Goal: Entertainment & Leisure: Consume media (video, audio)

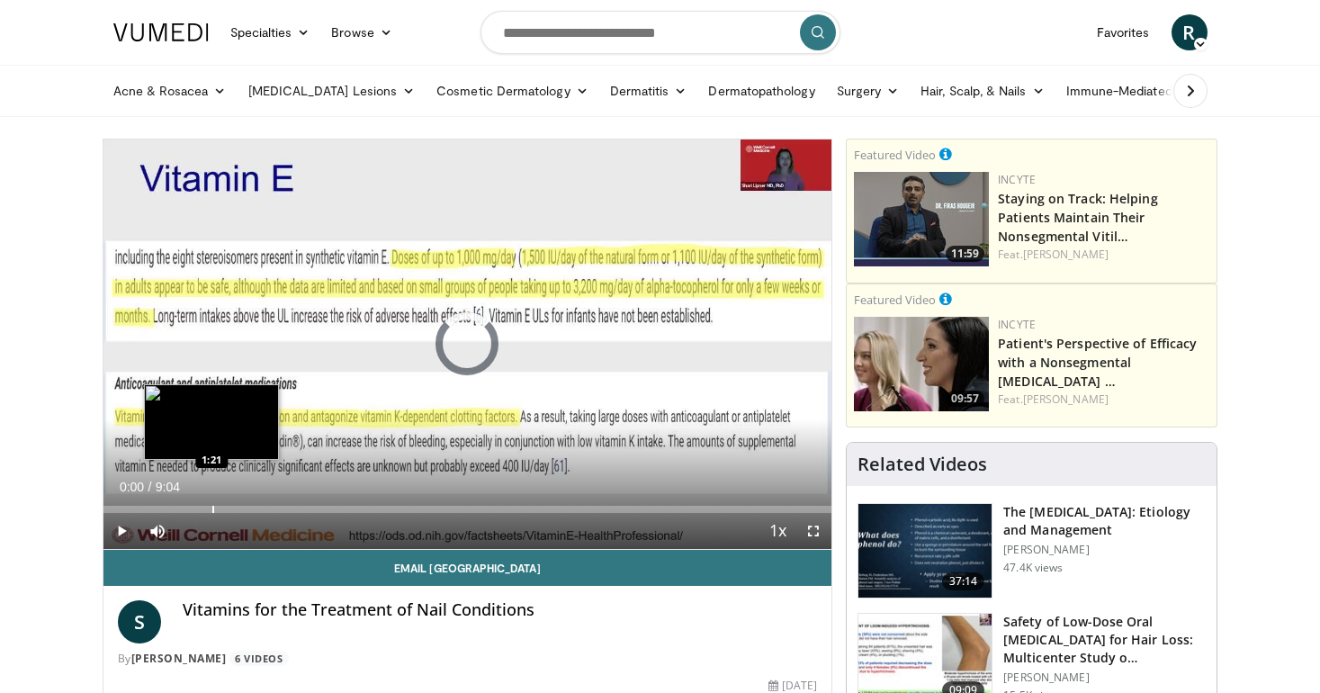
click at [212, 510] on div "Progress Bar" at bounding box center [213, 509] width 2 height 7
click at [196, 510] on div "1:21" at bounding box center [157, 509] width 109 height 7
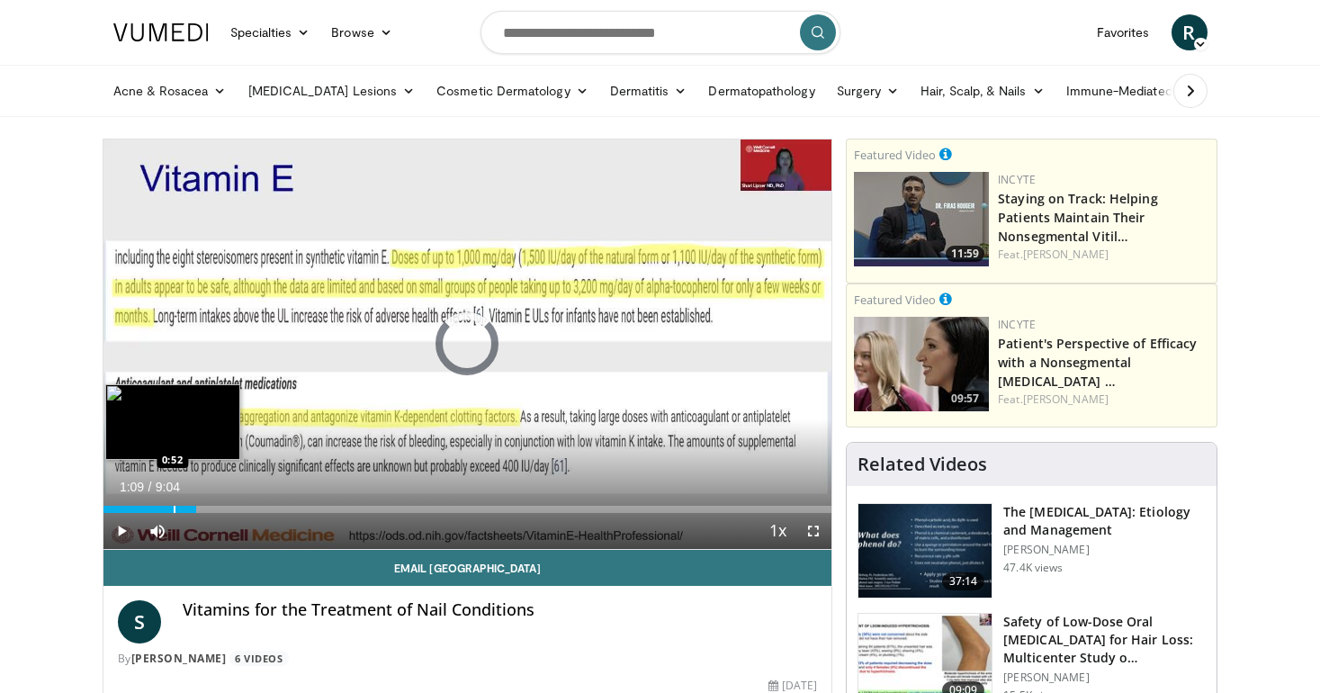
click at [172, 508] on div "Loaded : 12.85% 1:09 0:52" at bounding box center [467, 509] width 729 height 7
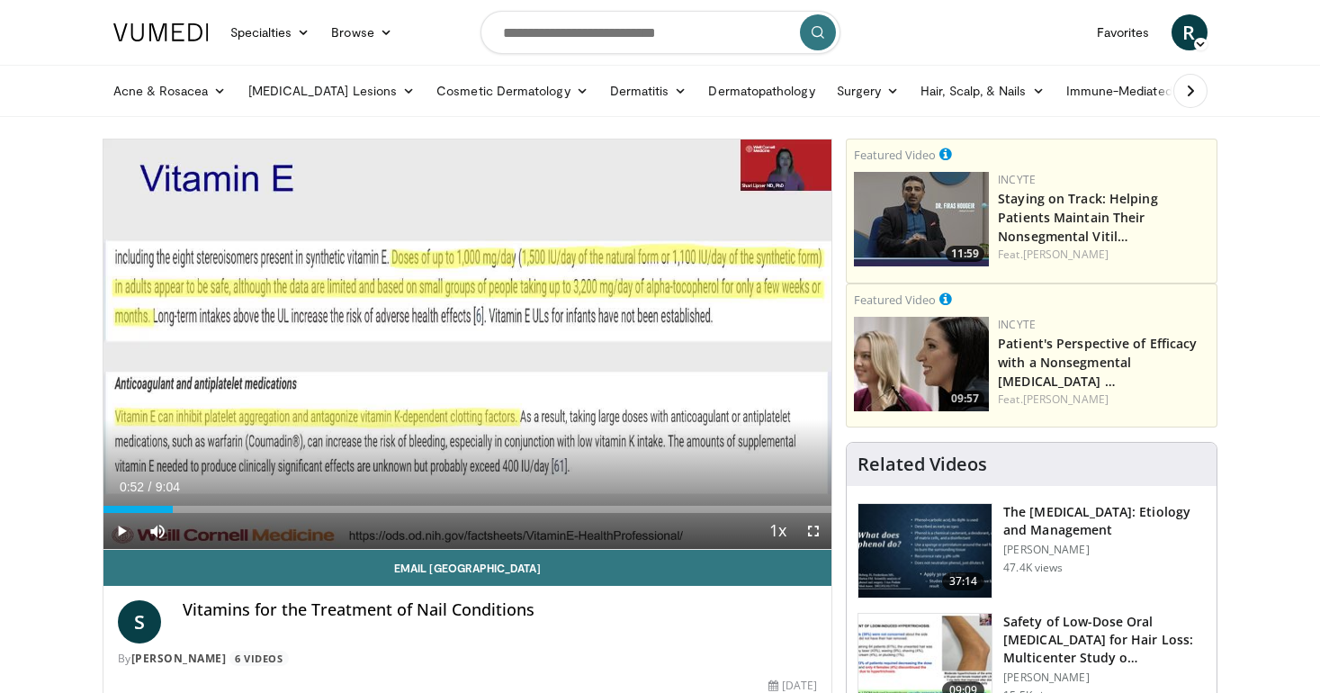
click at [245, 514] on div "Current Time 0:52 / Duration 9:04 Play Skip Backward Skip Forward Mute Loaded :…" at bounding box center [467, 531] width 729 height 36
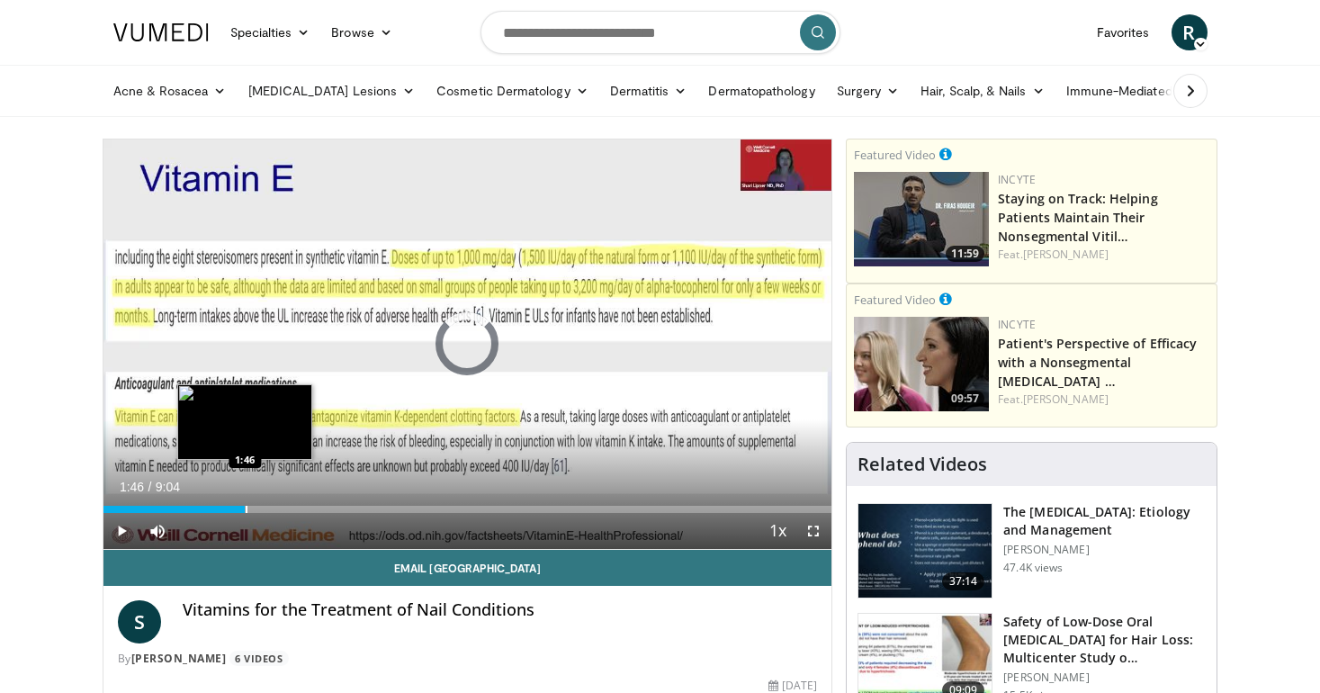
click at [245, 508] on div "Loaded : 0.00% 1:46 1:46" at bounding box center [467, 509] width 729 height 7
click at [277, 508] on div "Progress Bar" at bounding box center [278, 509] width 2 height 7
click at [256, 508] on div "Progress Bar" at bounding box center [257, 509] width 2 height 7
click at [280, 510] on div "Progress Bar" at bounding box center [281, 509] width 2 height 7
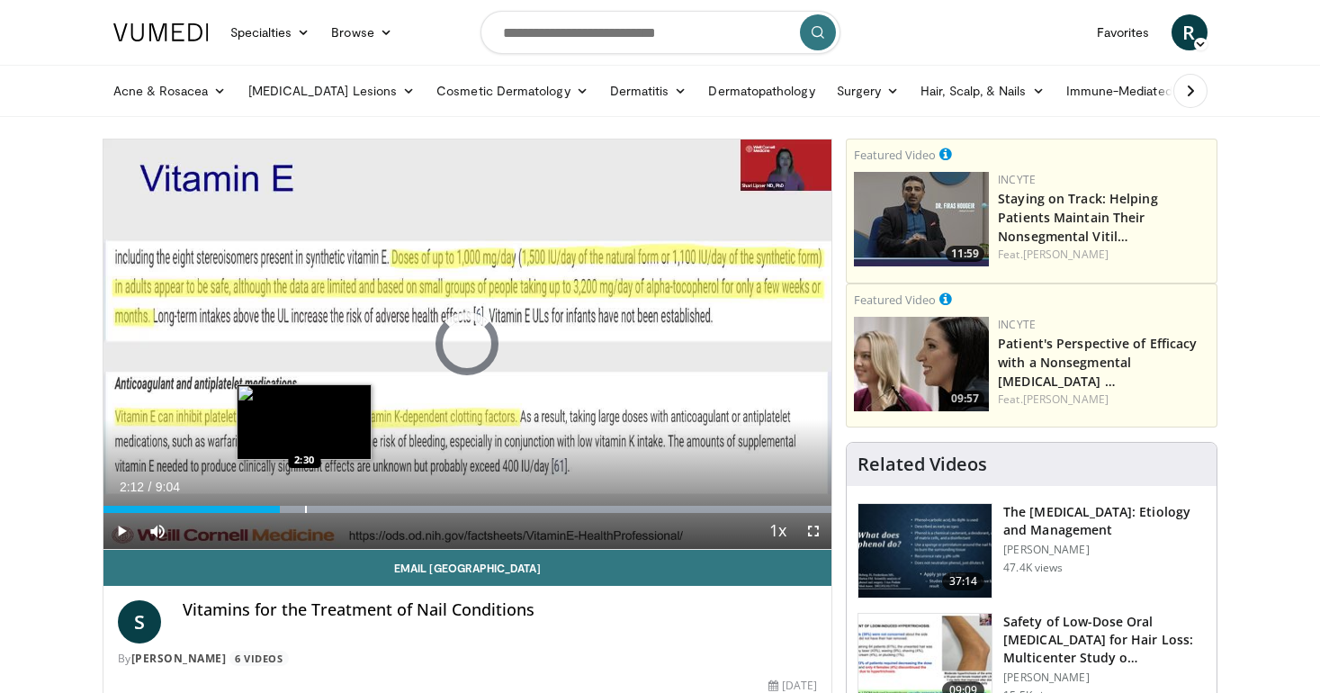
click at [305, 506] on div "Progress Bar" at bounding box center [306, 509] width 2 height 7
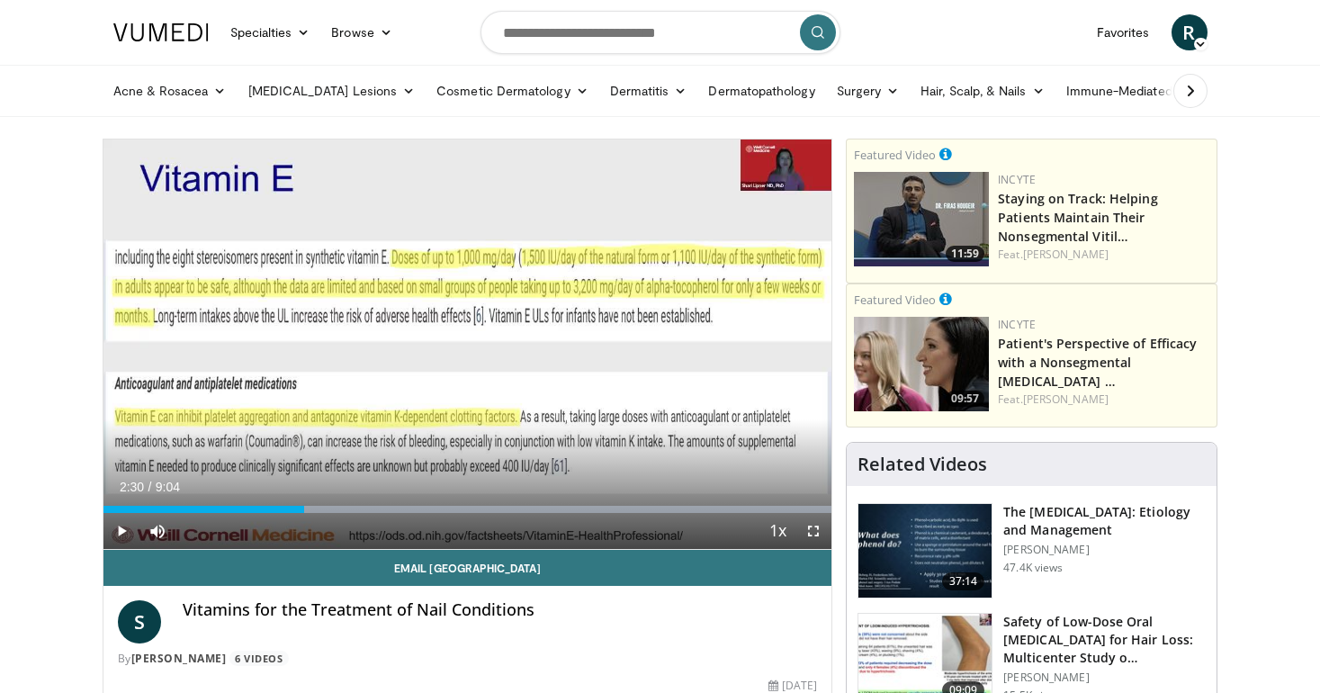
click at [119, 530] on span "Video Player" at bounding box center [121, 531] width 36 height 36
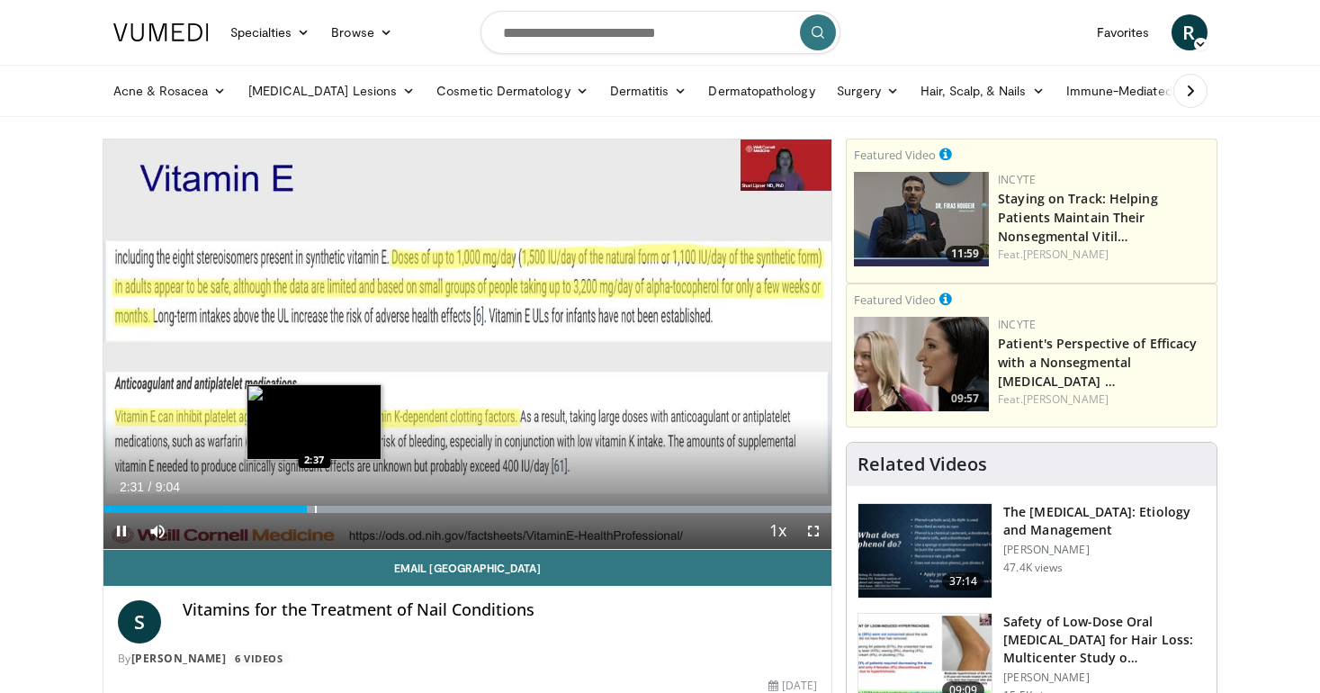
click at [315, 508] on div "Progress Bar" at bounding box center [316, 509] width 2 height 7
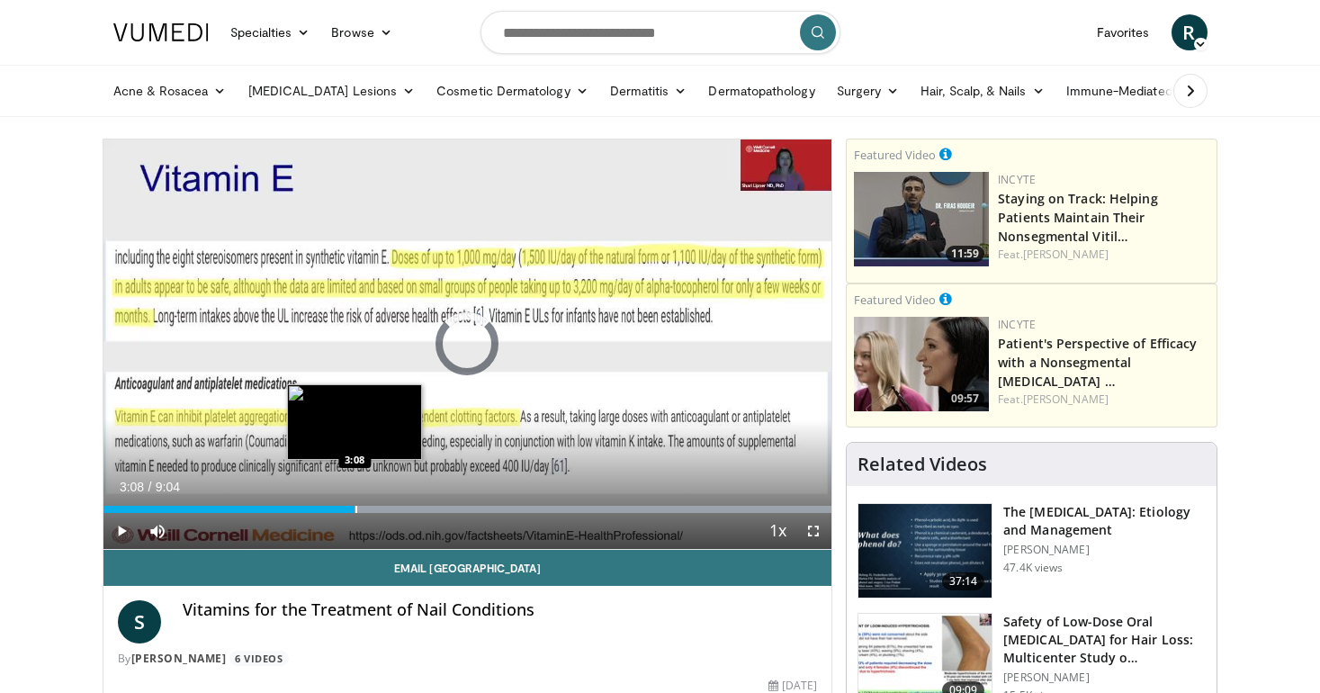
click at [355, 506] on div "Progress Bar" at bounding box center [356, 509] width 2 height 7
click at [341, 507] on div "Progress Bar" at bounding box center [342, 509] width 2 height 7
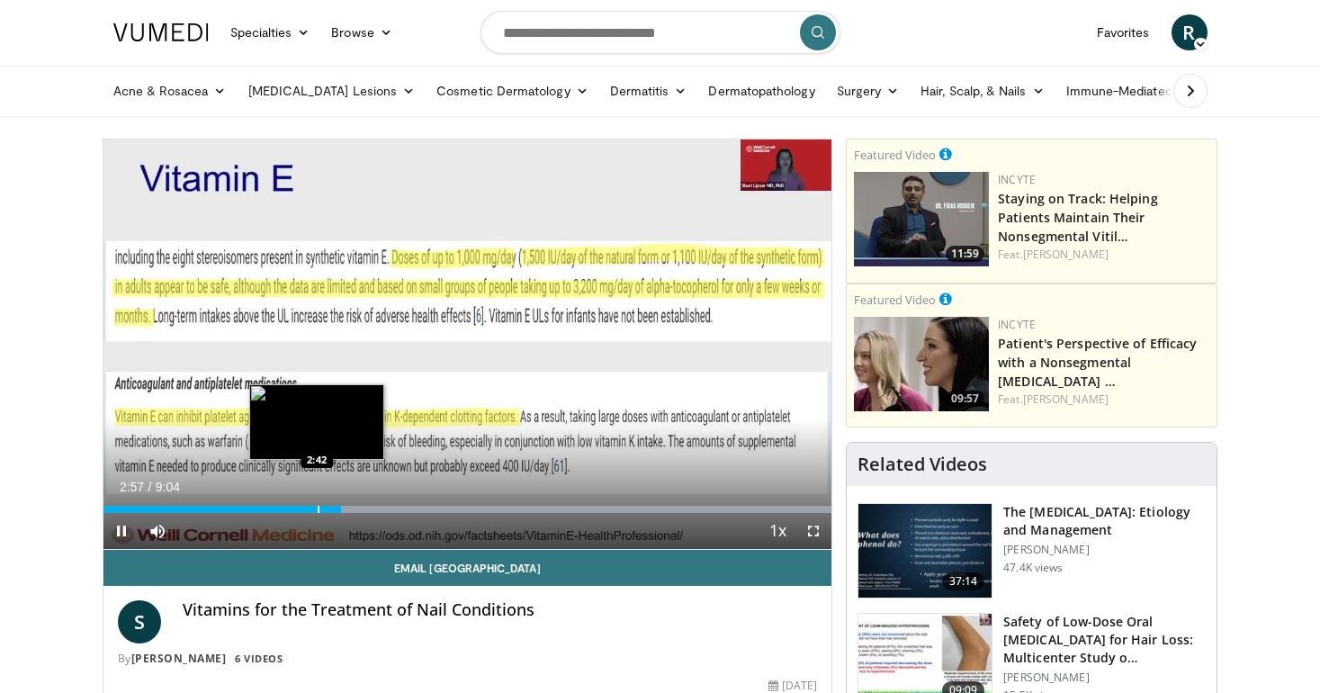
click at [318, 507] on div "Progress Bar" at bounding box center [319, 509] width 2 height 7
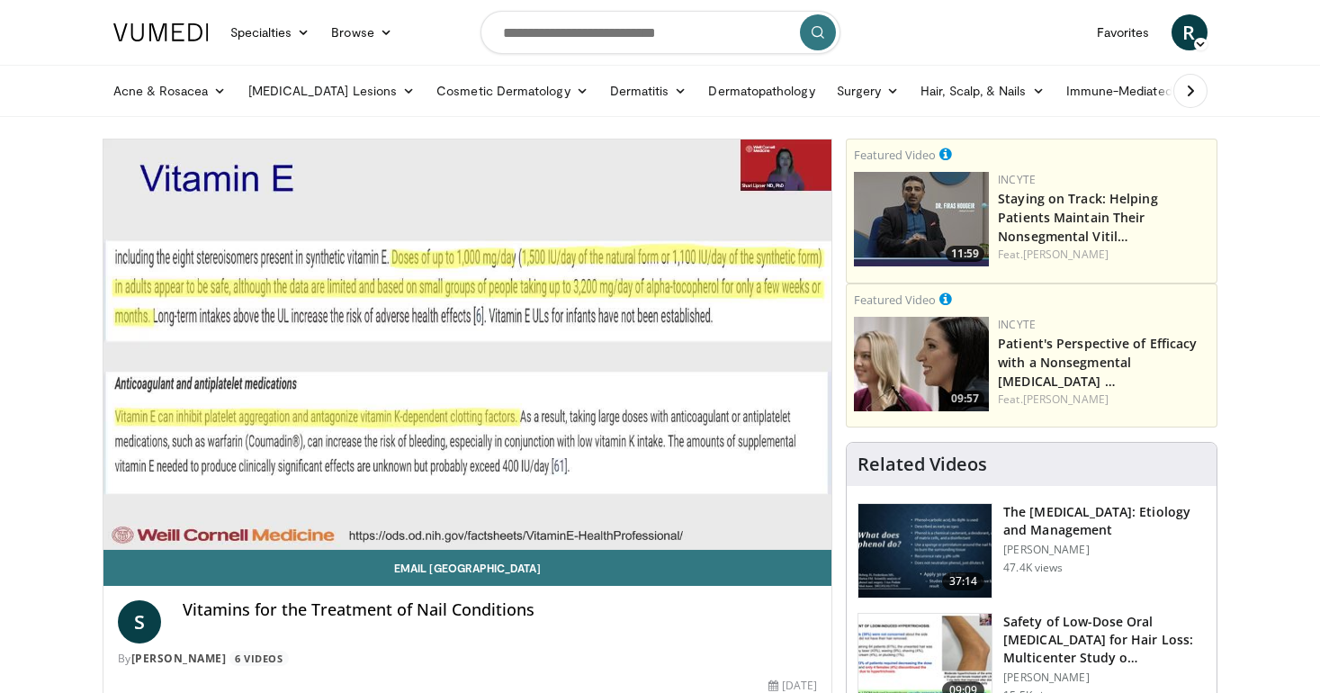
click at [325, 508] on div "10 seconds Tap to unmute" at bounding box center [467, 343] width 729 height 409
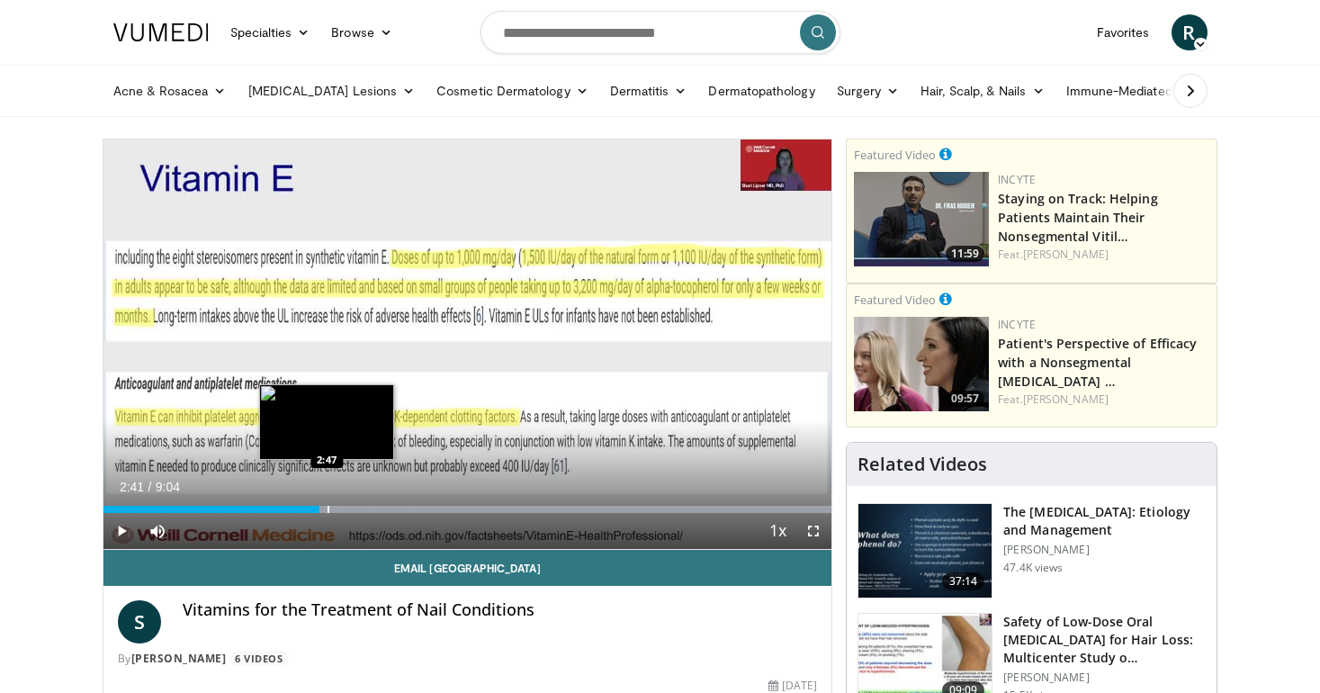
click at [328, 509] on div "Progress Bar" at bounding box center [329, 509] width 2 height 7
click at [291, 507] on div "Progress Bar" at bounding box center [292, 509] width 2 height 7
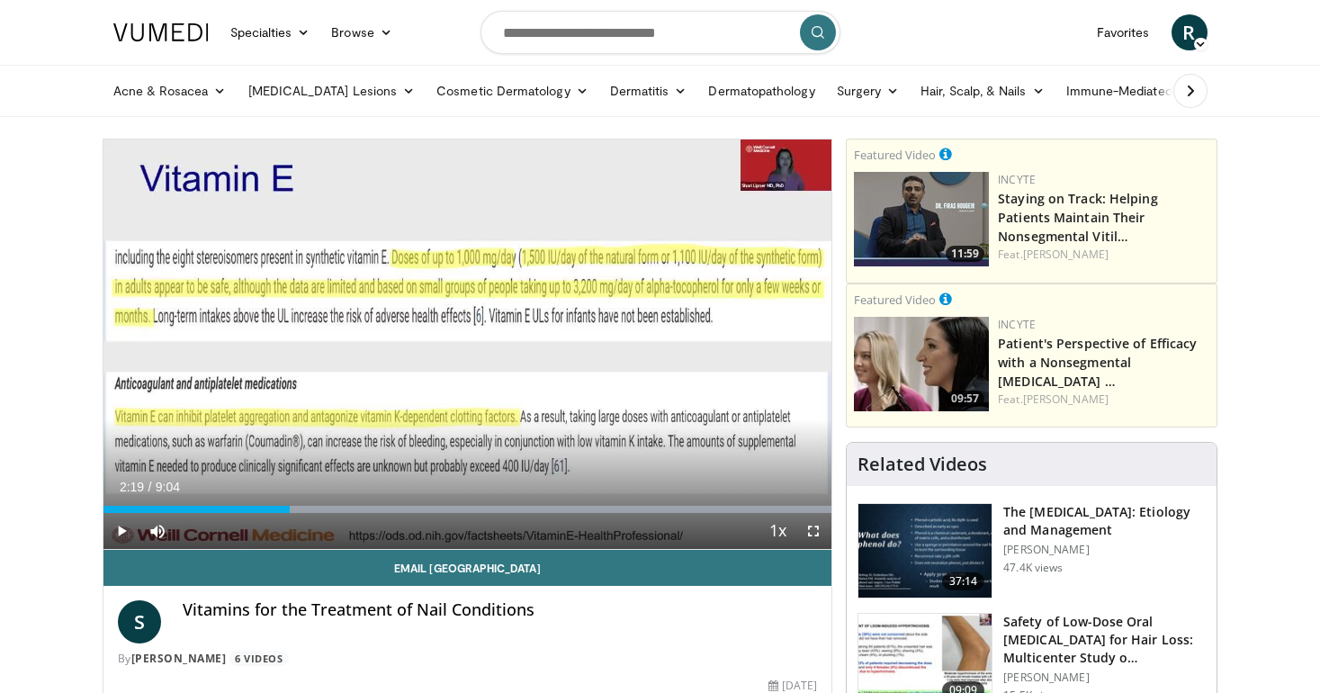
click at [123, 533] on span "Video Player" at bounding box center [121, 531] width 36 height 36
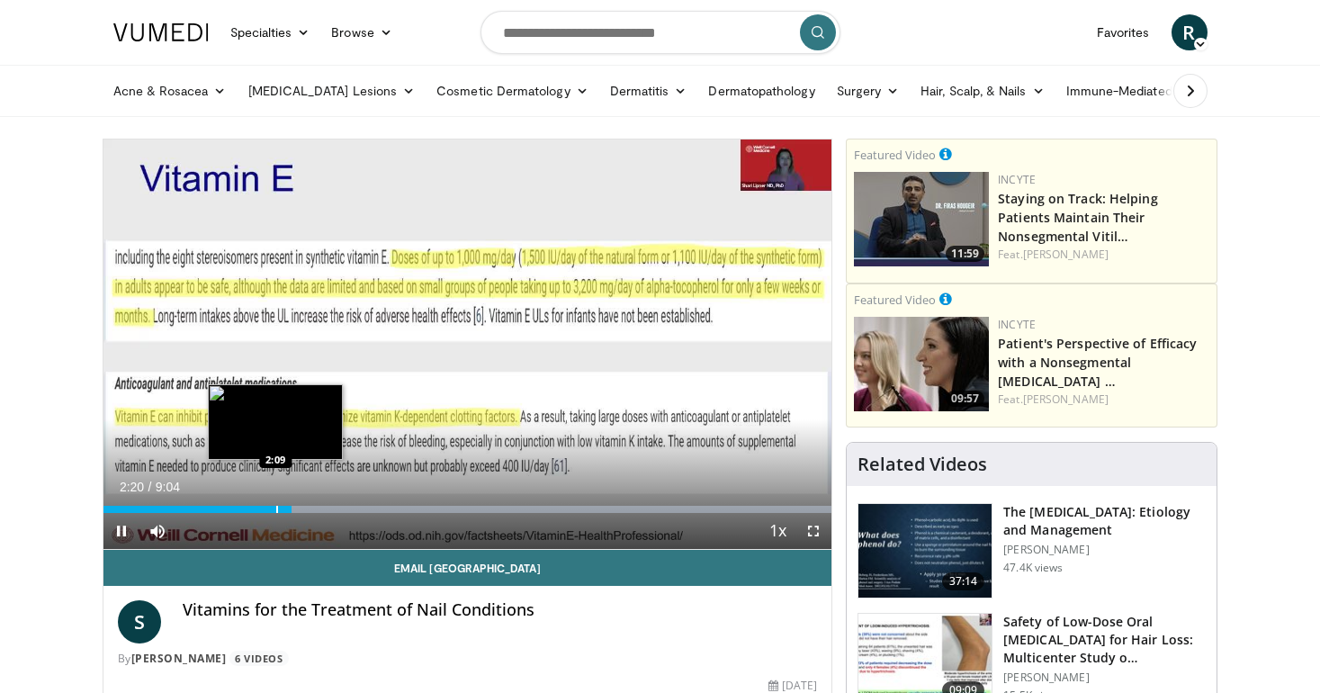
click at [274, 508] on div "2:20" at bounding box center [197, 509] width 188 height 7
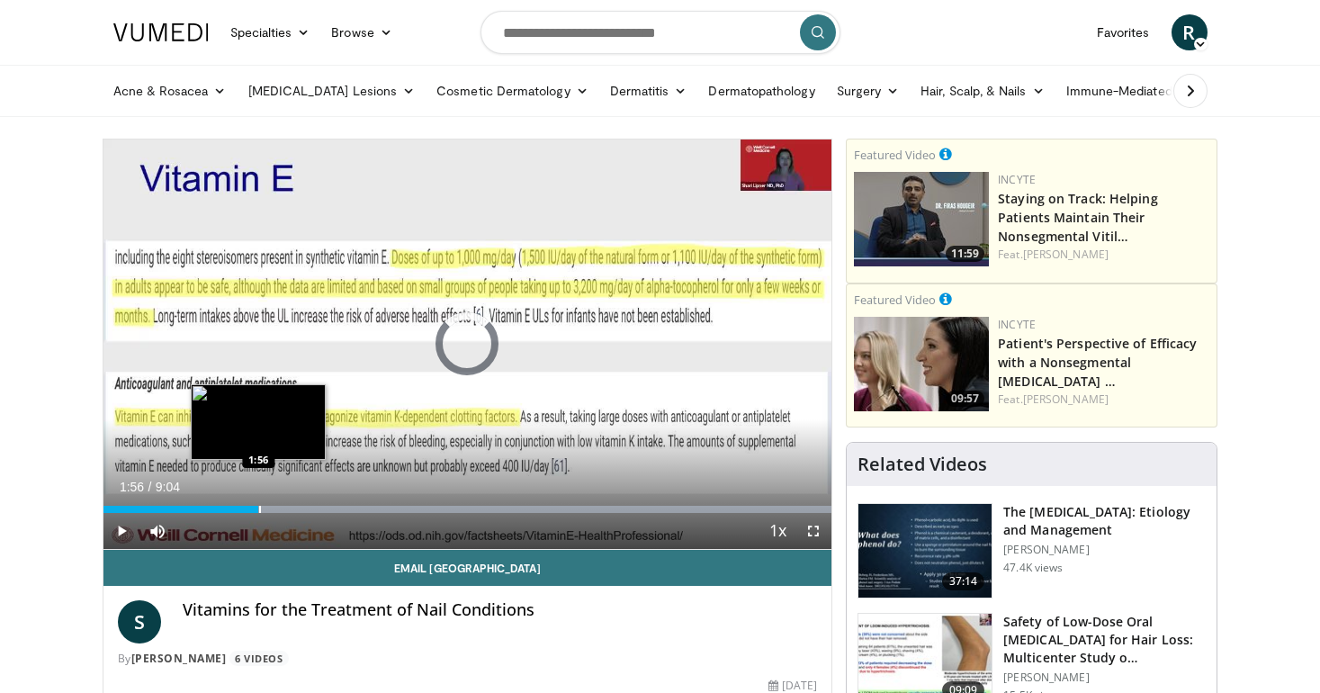
click at [259, 509] on div "Progress Bar" at bounding box center [260, 509] width 2 height 7
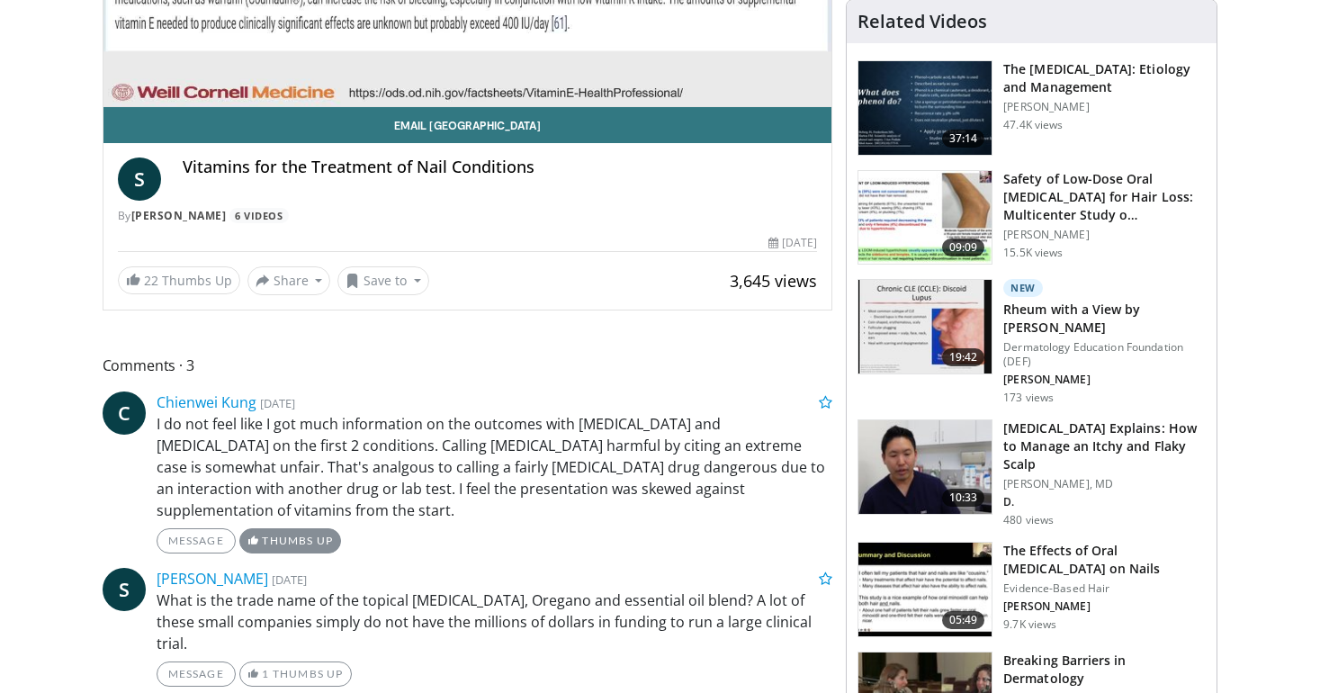
scroll to position [444, 0]
